Goal: Information Seeking & Learning: Learn about a topic

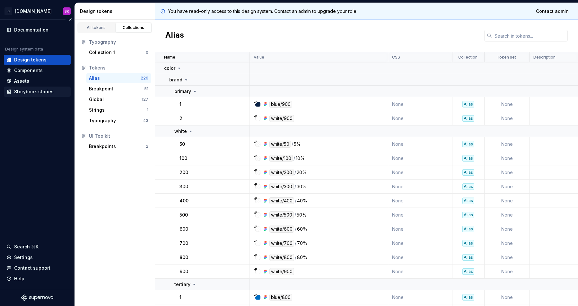
click at [35, 95] on div "Storybook stories" at bounding box center [37, 91] width 67 height 10
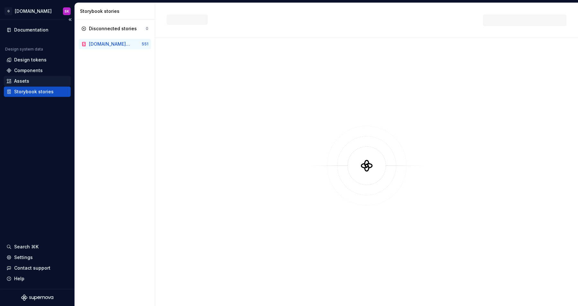
click at [33, 79] on div "Assets" at bounding box center [37, 81] width 62 height 6
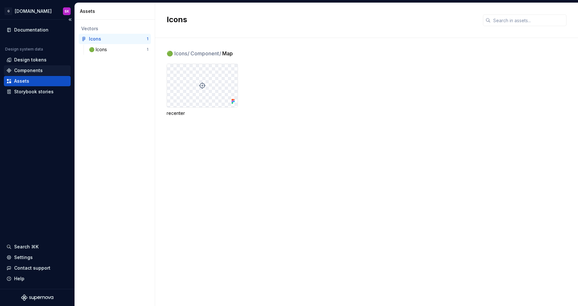
click at [34, 69] on div "Components" at bounding box center [28, 70] width 29 height 6
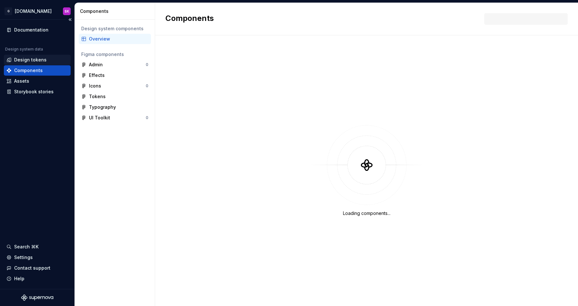
click at [34, 60] on div "Design tokens" at bounding box center [30, 60] width 32 height 6
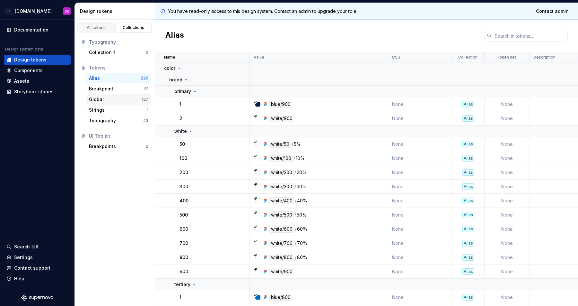
click at [97, 98] on div "Global" at bounding box center [96, 99] width 15 height 6
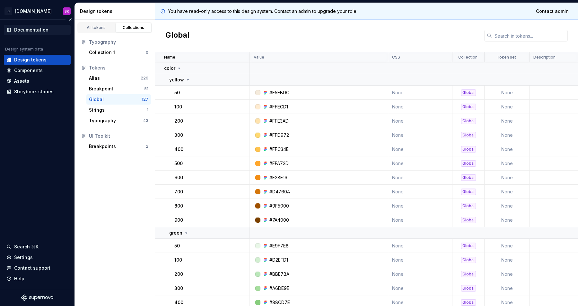
click at [37, 31] on div "Documentation" at bounding box center [31, 30] width 34 height 6
click at [100, 88] on div "Breakpoint" at bounding box center [101, 88] width 24 height 6
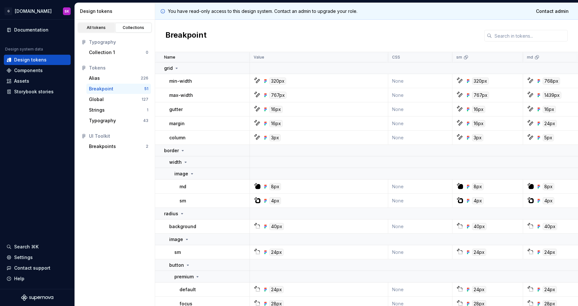
click at [99, 30] on div "All tokens" at bounding box center [96, 27] width 32 height 5
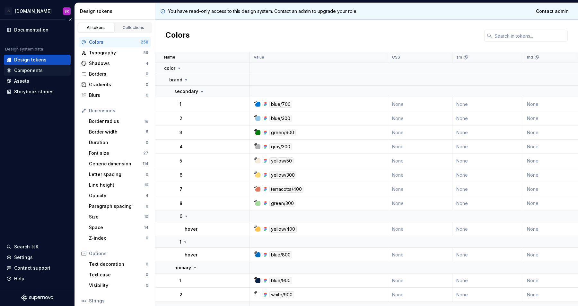
click at [30, 68] on div "Components" at bounding box center [28, 70] width 29 height 6
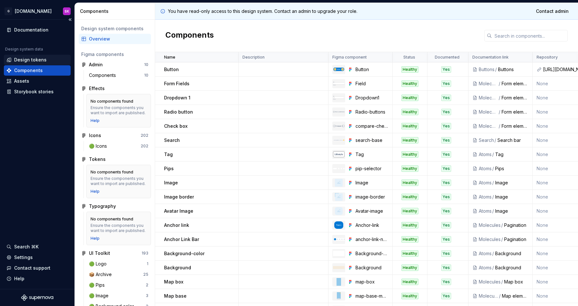
click at [32, 58] on div "Design tokens" at bounding box center [30, 60] width 32 height 6
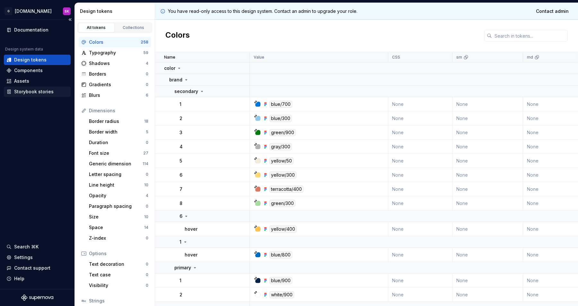
click at [33, 90] on div "Storybook stories" at bounding box center [34, 91] width 40 height 6
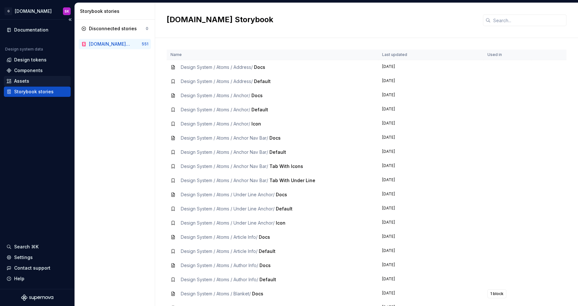
click at [29, 79] on div "Assets" at bounding box center [21, 81] width 15 height 6
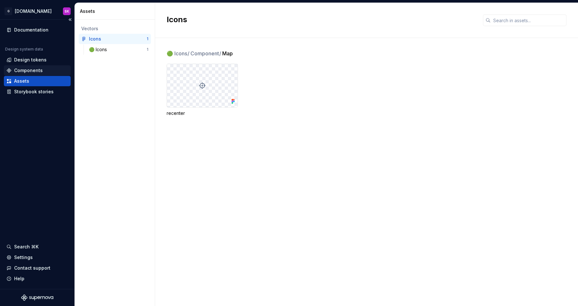
click at [29, 72] on div "Components" at bounding box center [28, 70] width 29 height 6
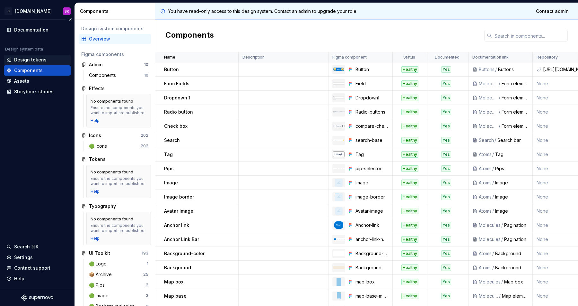
click at [32, 60] on div "Design tokens" at bounding box center [30, 60] width 32 height 6
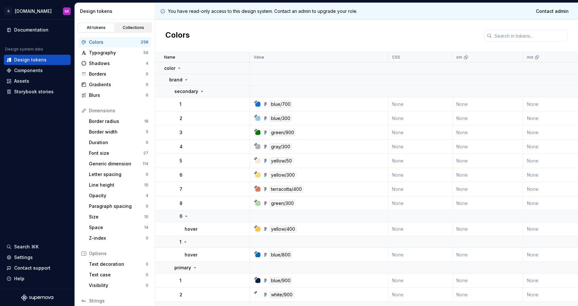
click at [138, 27] on div "Collections" at bounding box center [134, 27] width 32 height 5
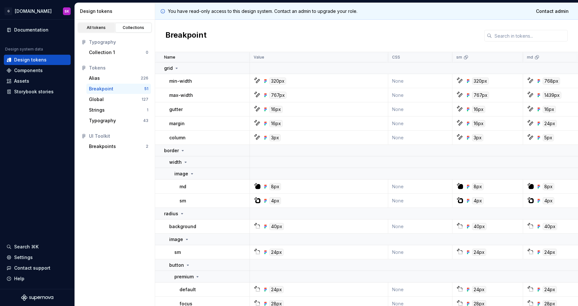
click at [94, 27] on div "All tokens" at bounding box center [96, 27] width 32 height 5
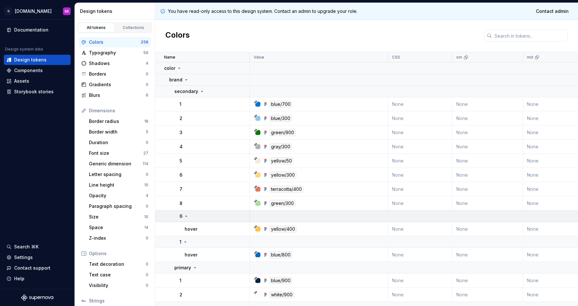
click at [188, 217] on icon at bounding box center [186, 215] width 5 height 5
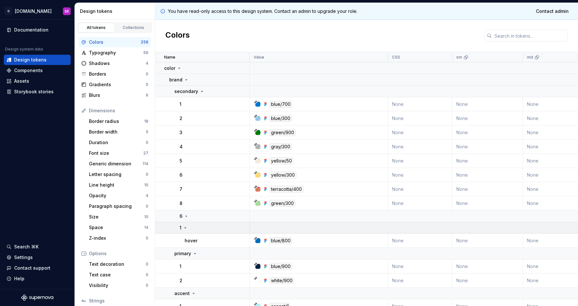
click at [188, 228] on div "1" at bounding box center [215, 227] width 70 height 6
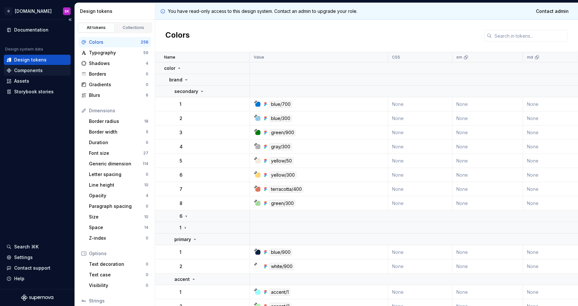
click at [29, 68] on div "Components" at bounding box center [28, 70] width 29 height 6
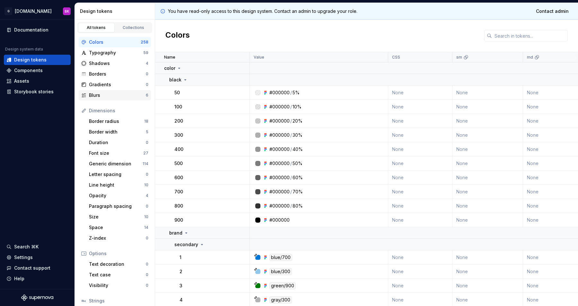
scroll to position [46, 0]
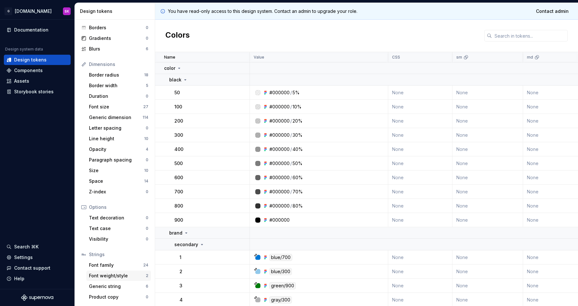
click at [111, 274] on div "Font weight/style" at bounding box center [117, 275] width 57 height 6
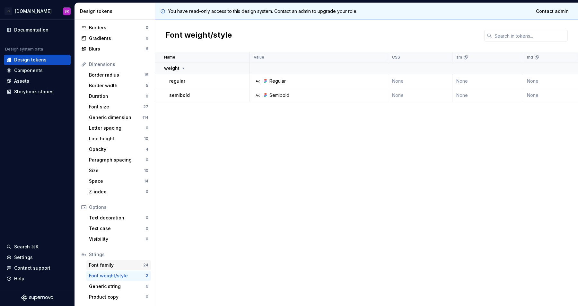
click at [112, 264] on div "Font family" at bounding box center [116, 265] width 54 height 6
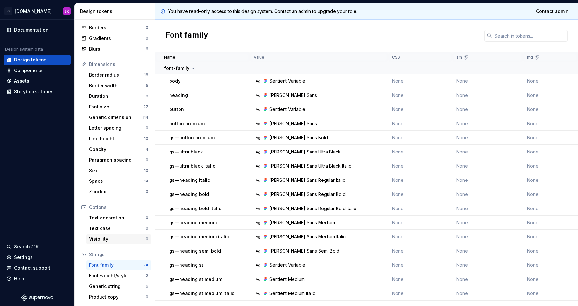
click at [114, 238] on div "Visibility" at bounding box center [117, 239] width 57 height 6
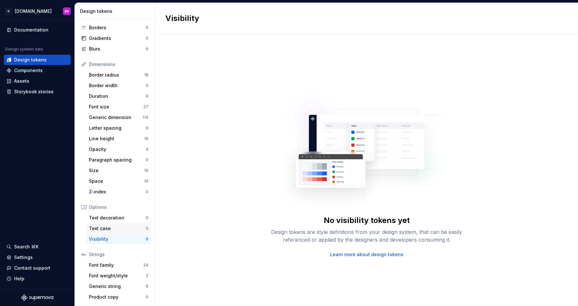
click at [115, 229] on div "Text case" at bounding box center [117, 228] width 57 height 6
click at [357, 70] on div "No text case tokens yet Design tokens are style definitions from your design sy…" at bounding box center [366, 170] width 423 height 272
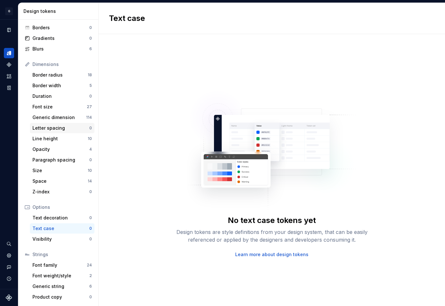
click at [39, 131] on div "Letter spacing" at bounding box center [60, 128] width 57 height 6
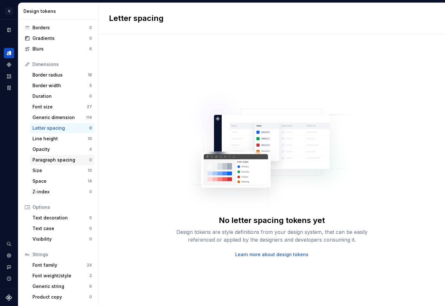
click at [45, 161] on div "Paragraph spacing" at bounding box center [60, 159] width 57 height 6
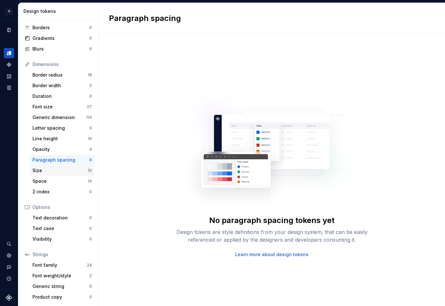
click at [45, 169] on div "Size" at bounding box center [59, 170] width 55 height 6
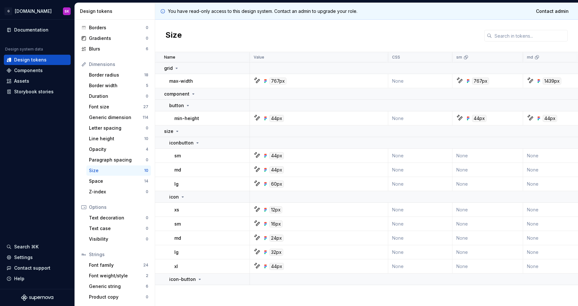
click at [236, 82] on div "max-width" at bounding box center [209, 81] width 80 height 6
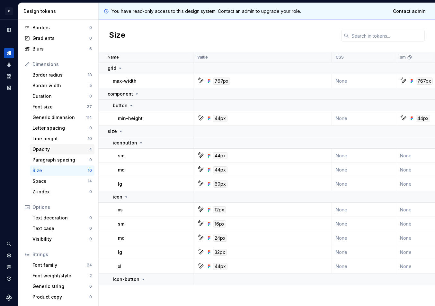
click at [53, 147] on div "Opacity" at bounding box center [60, 149] width 57 height 6
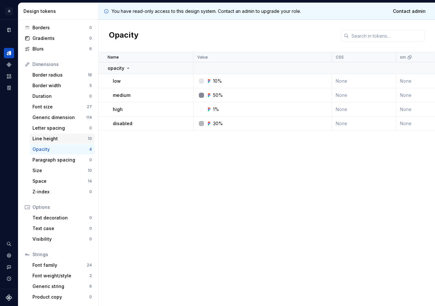
click at [56, 137] on div "Line height" at bounding box center [59, 138] width 55 height 6
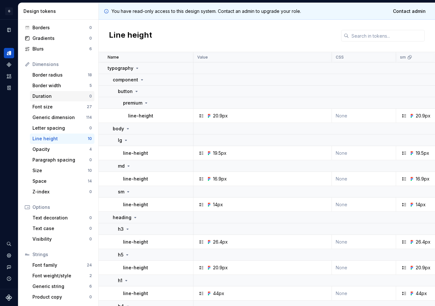
click at [64, 98] on div "Duration" at bounding box center [60, 96] width 57 height 6
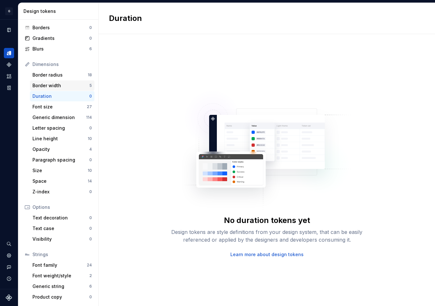
click at [65, 84] on div "Border width" at bounding box center [60, 85] width 57 height 6
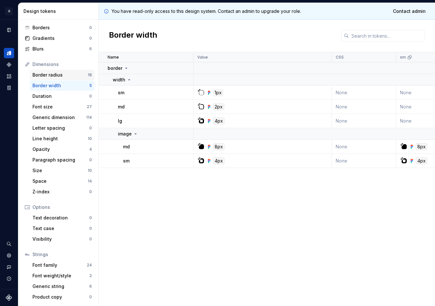
click at [67, 76] on div "Border radius" at bounding box center [59, 75] width 55 height 6
